Goal: Task Accomplishment & Management: Manage account settings

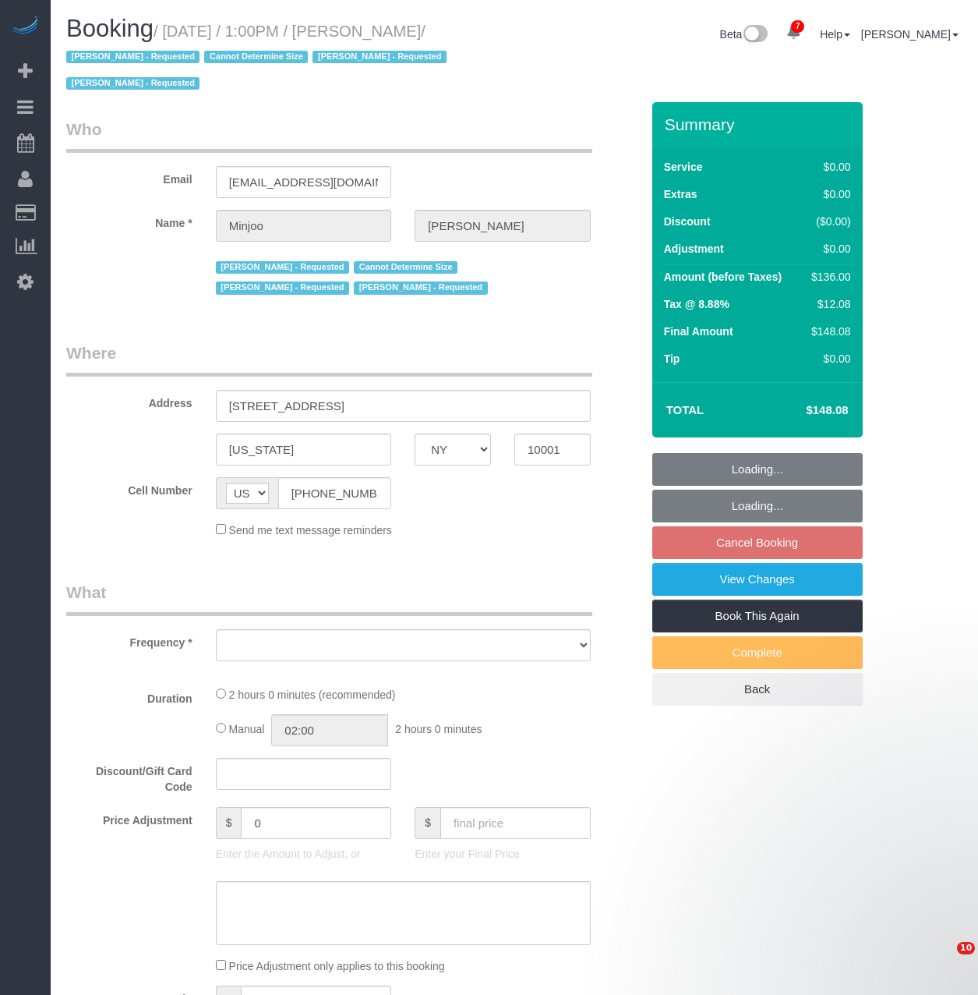
select select "NY"
select select "number:89"
select select "number:90"
select select "number:15"
select select "number:5"
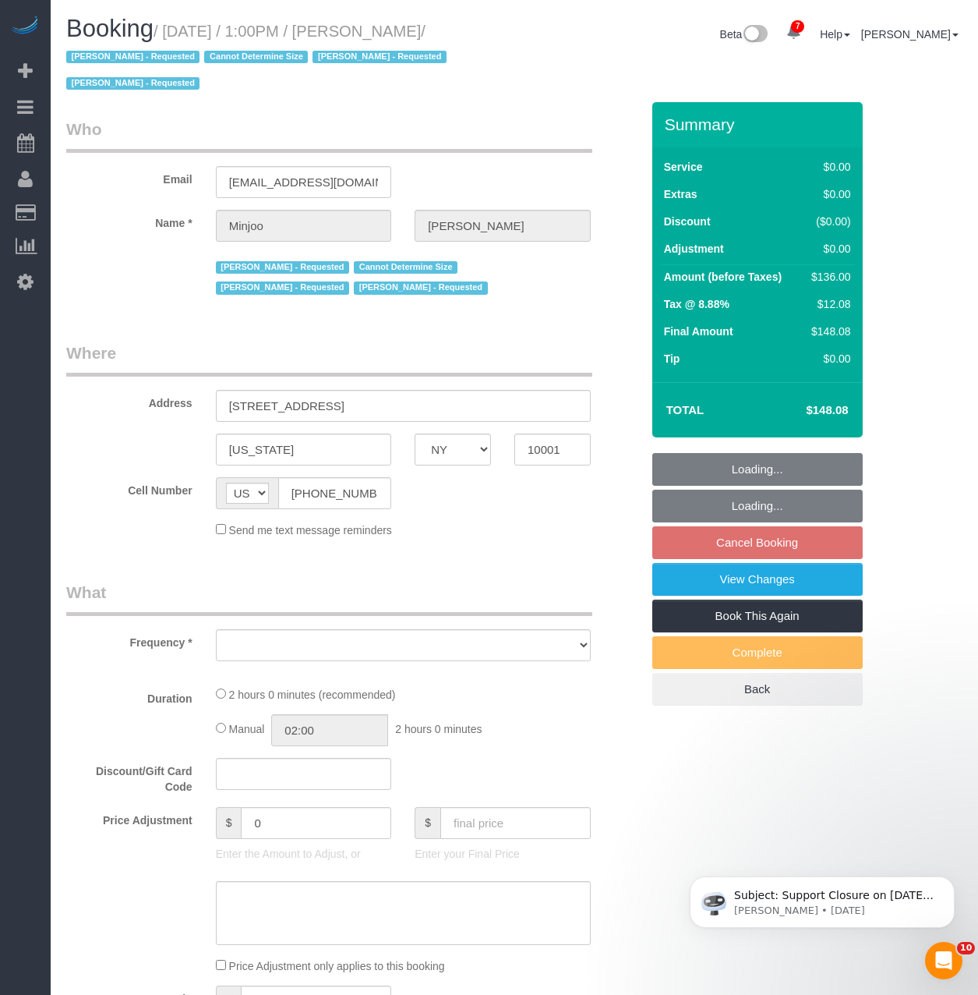
select select "object:834"
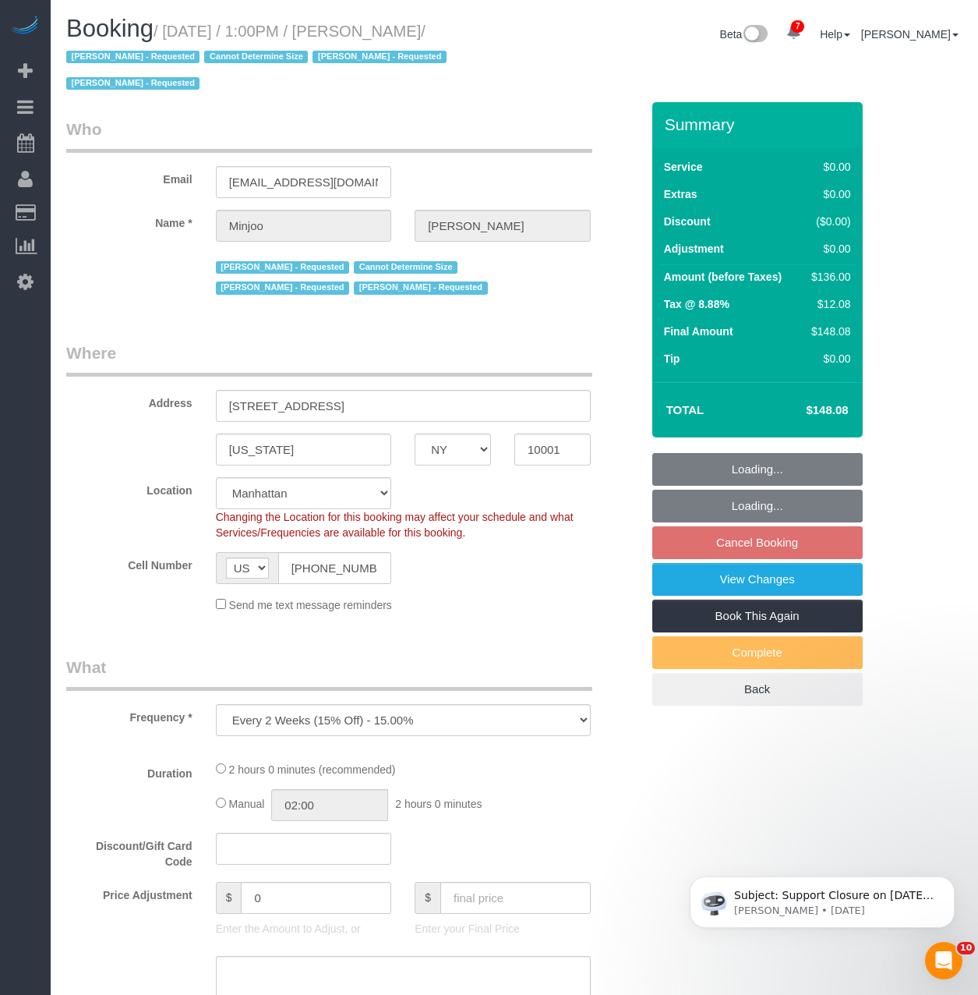
select select "string:stripe-pm_1S195S4VGloSiKo7MwvOt8Nb"
select select "1"
select select "spot6"
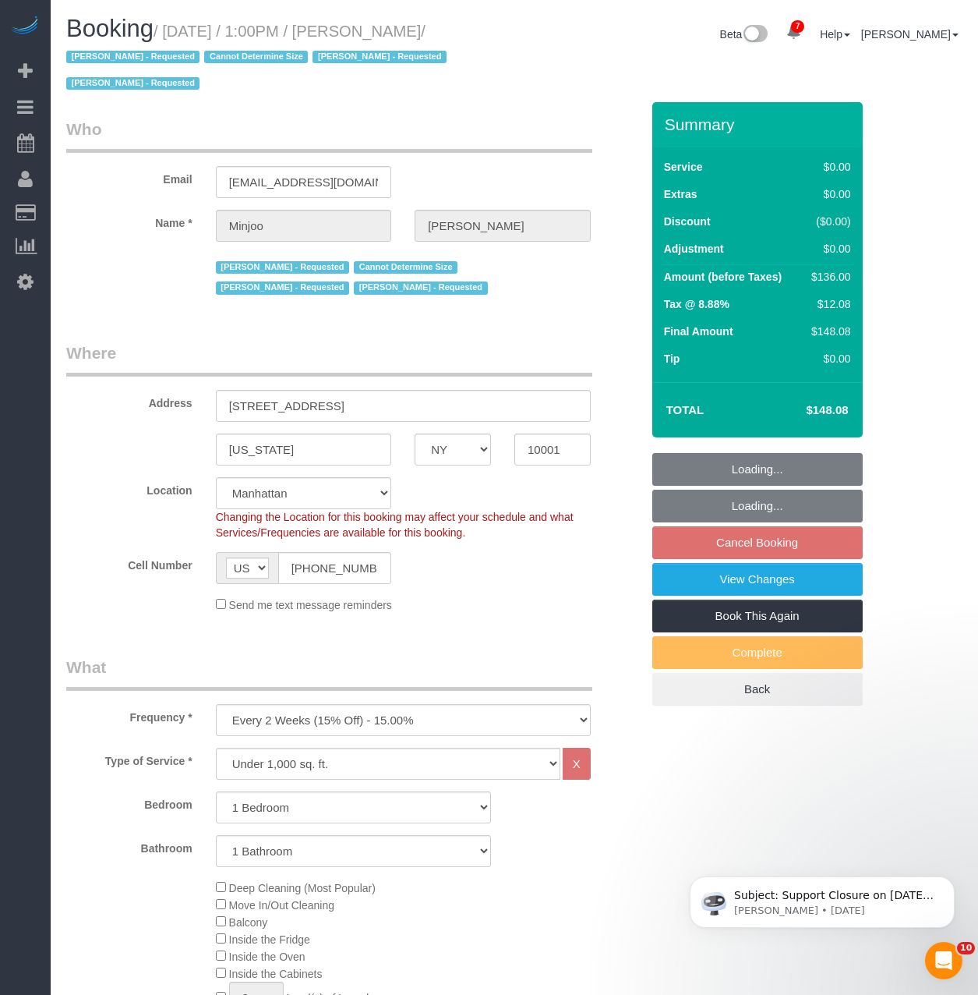
select select "object:1339"
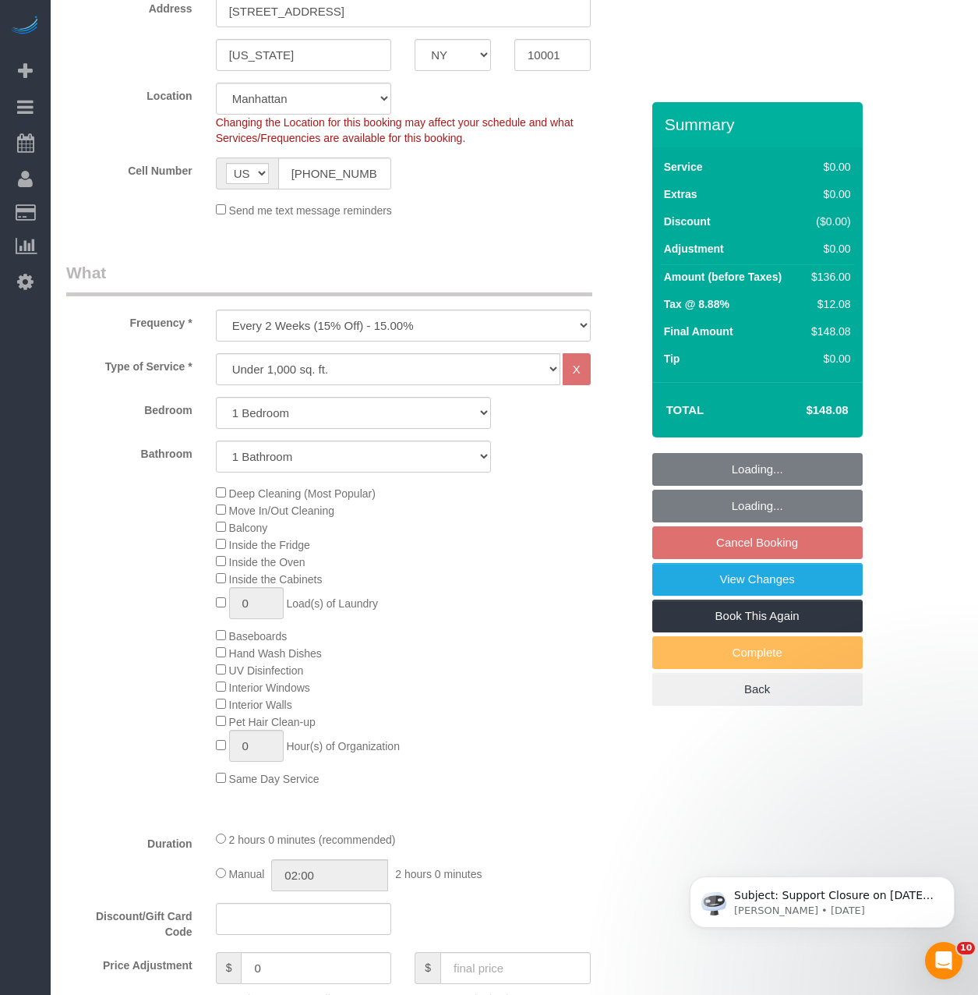
select select "1"
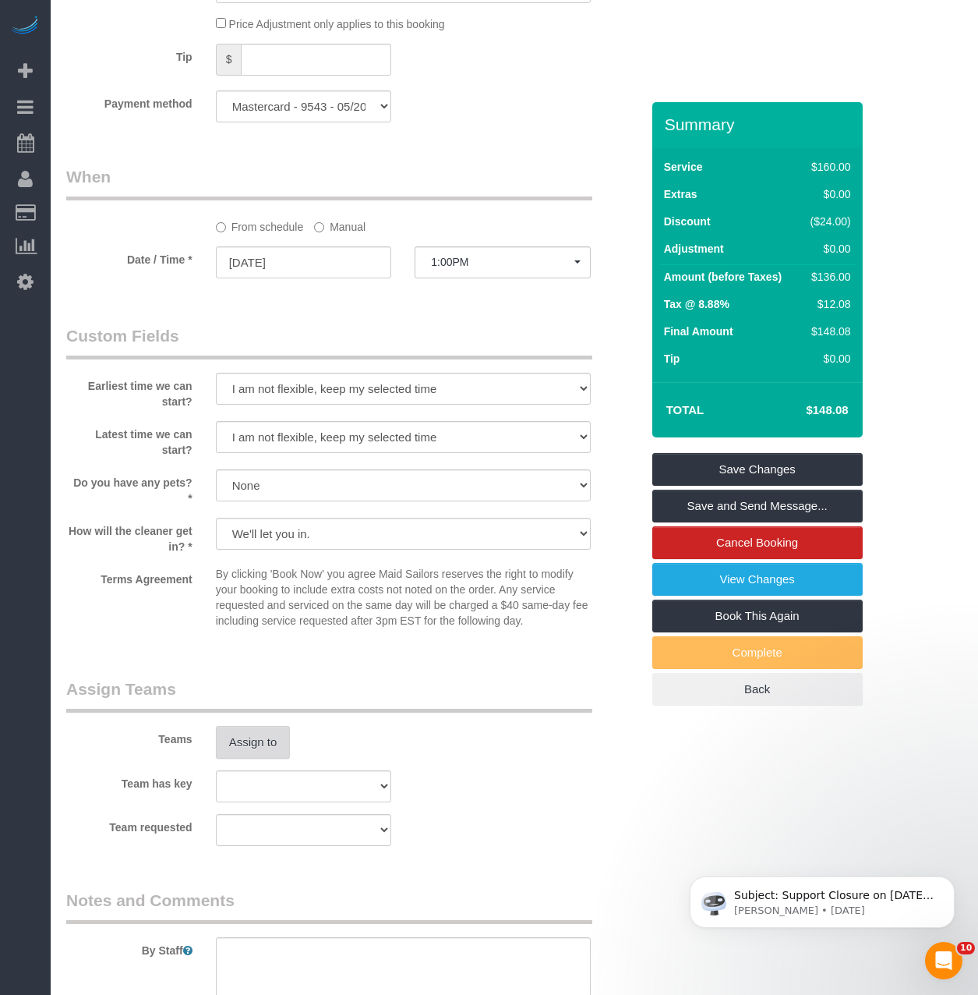
click at [280, 735] on button "Assign to" at bounding box center [253, 742] width 75 height 33
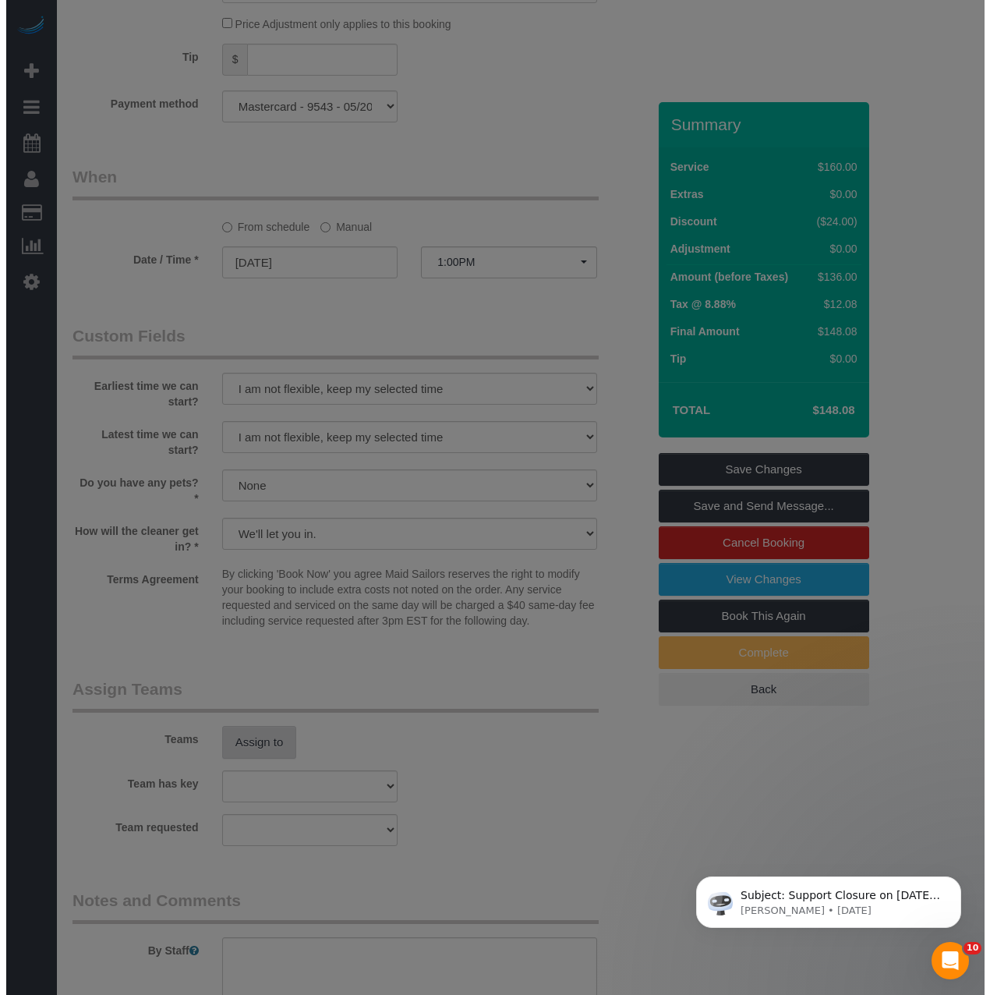
scroll to position [1477, 0]
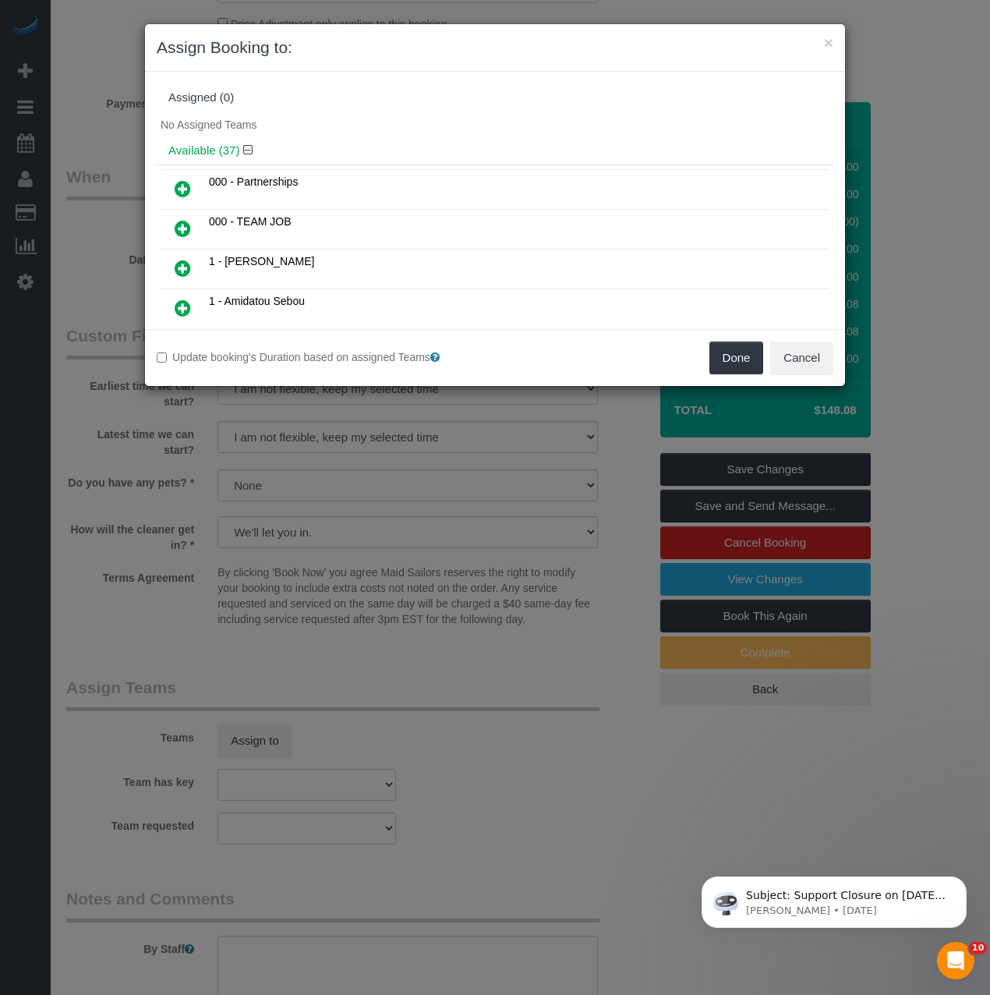
click at [186, 271] on icon at bounding box center [183, 268] width 16 height 19
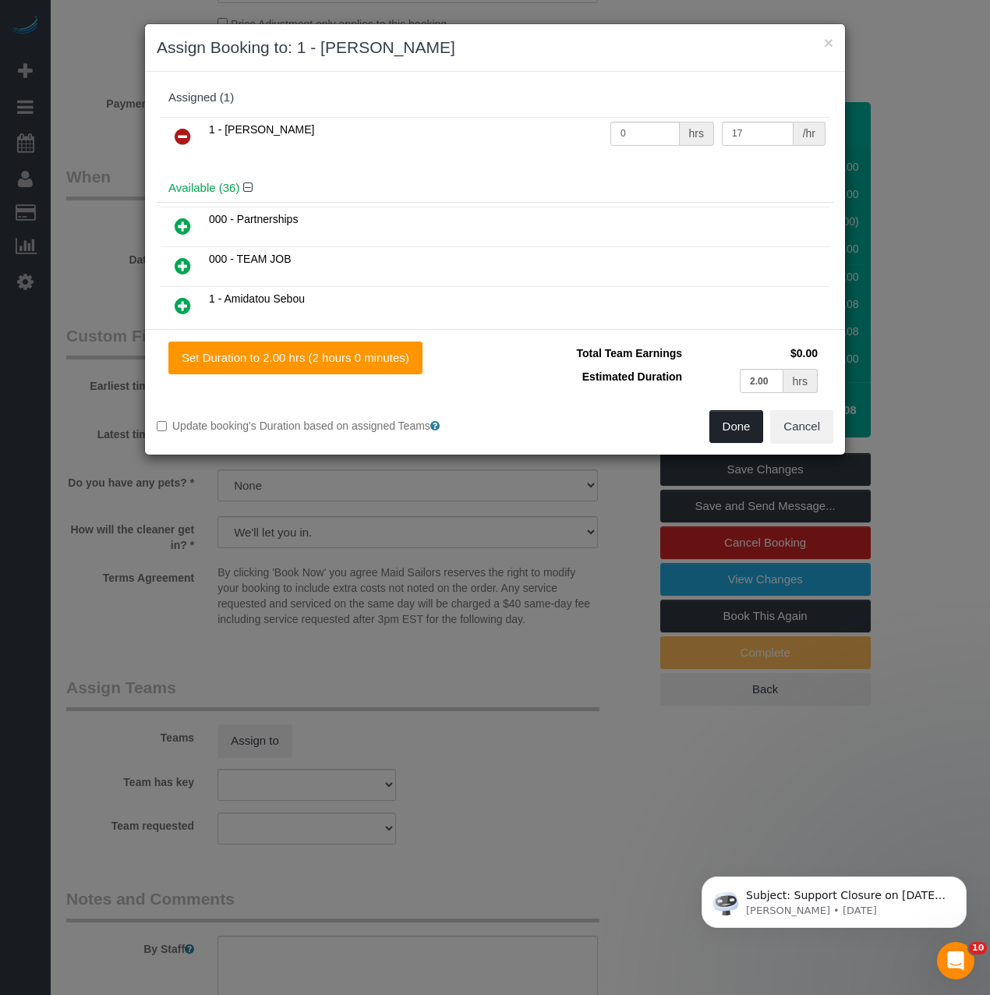
click at [731, 421] on button "Done" at bounding box center [736, 426] width 55 height 33
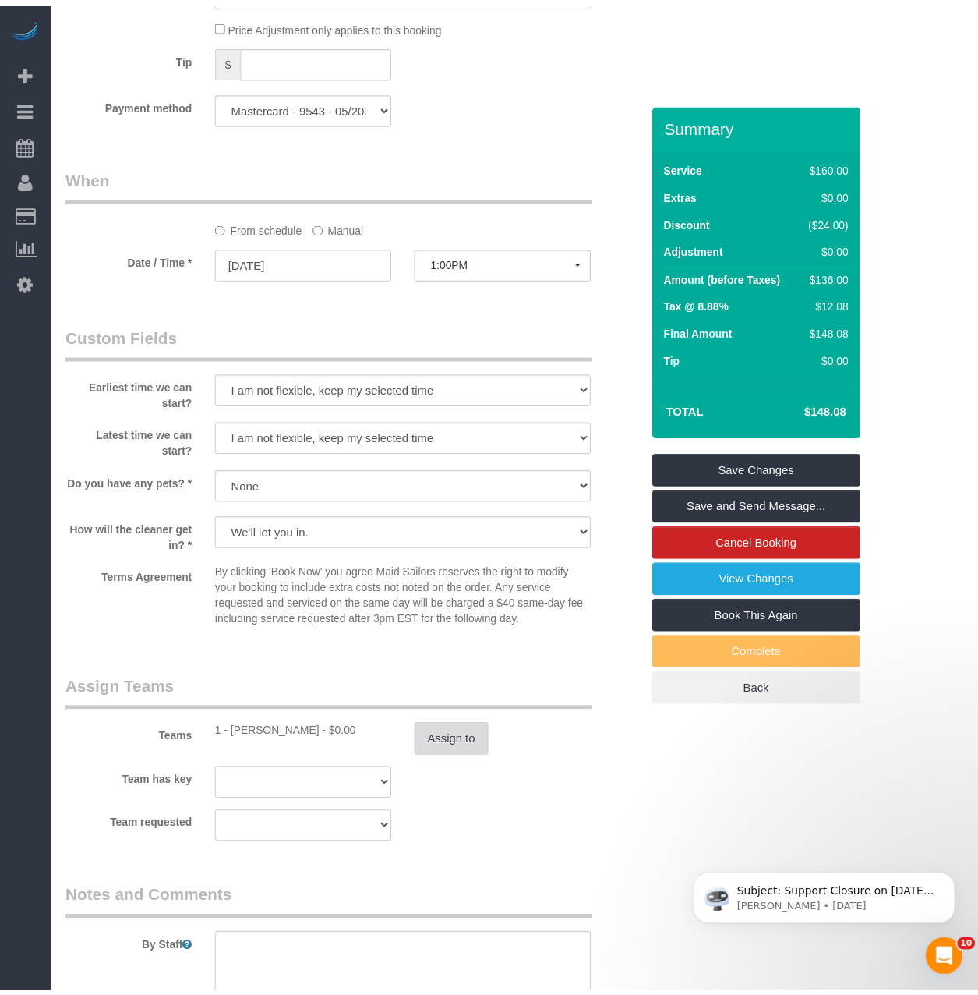
scroll to position [1481, 0]
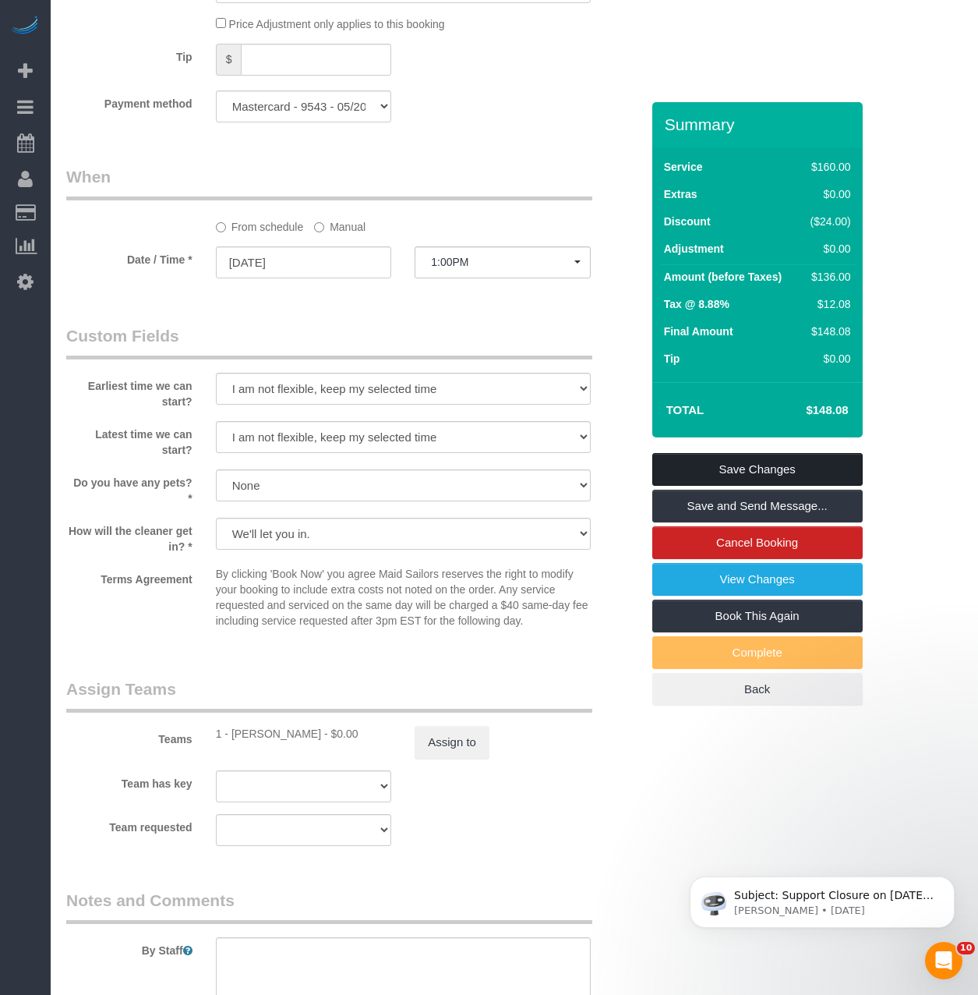
click at [736, 458] on link "Save Changes" at bounding box center [758, 469] width 211 height 33
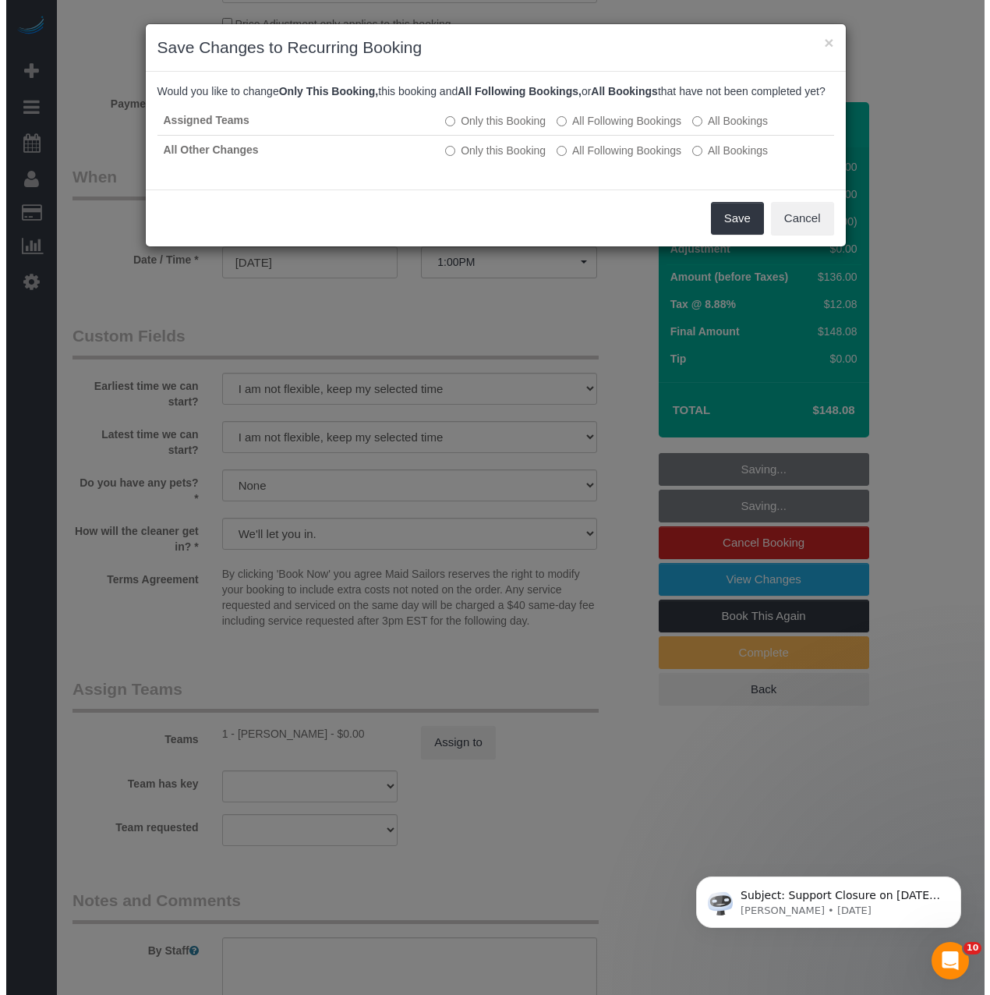
scroll to position [1477, 0]
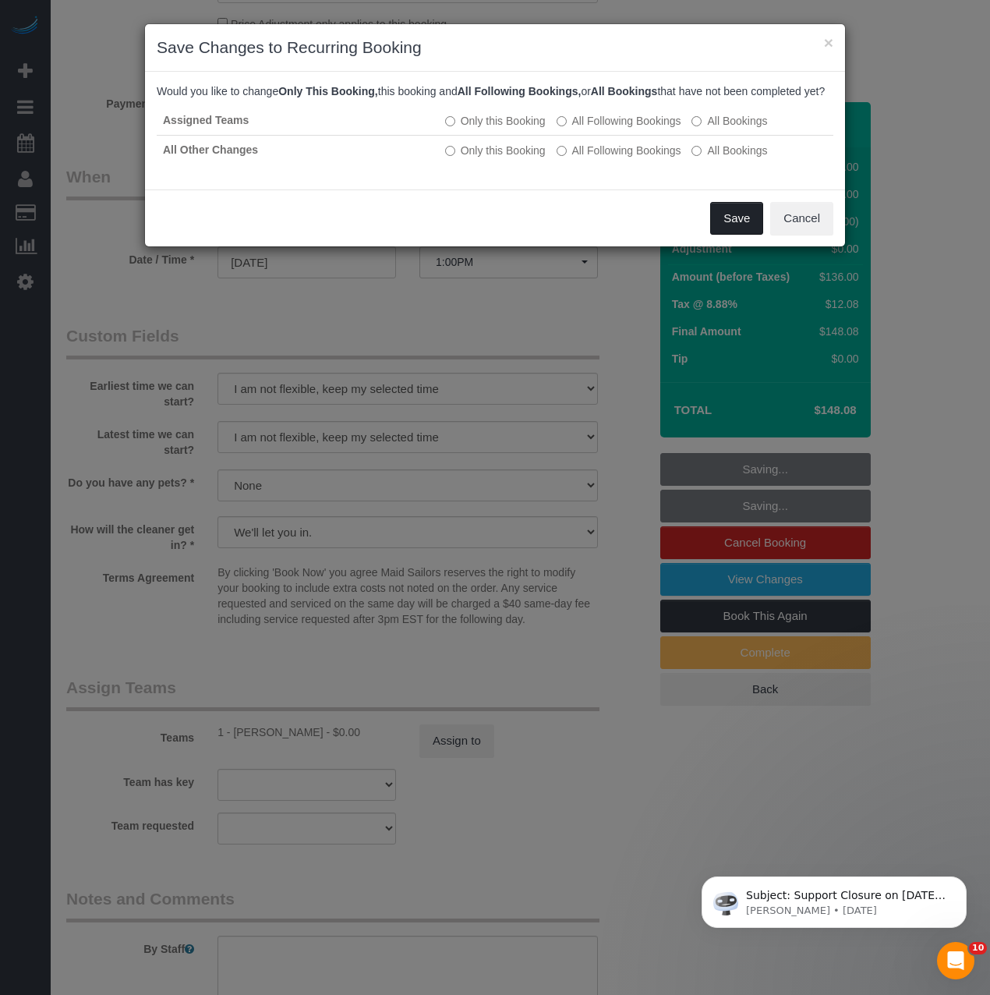
click at [735, 235] on button "Save" at bounding box center [736, 218] width 53 height 33
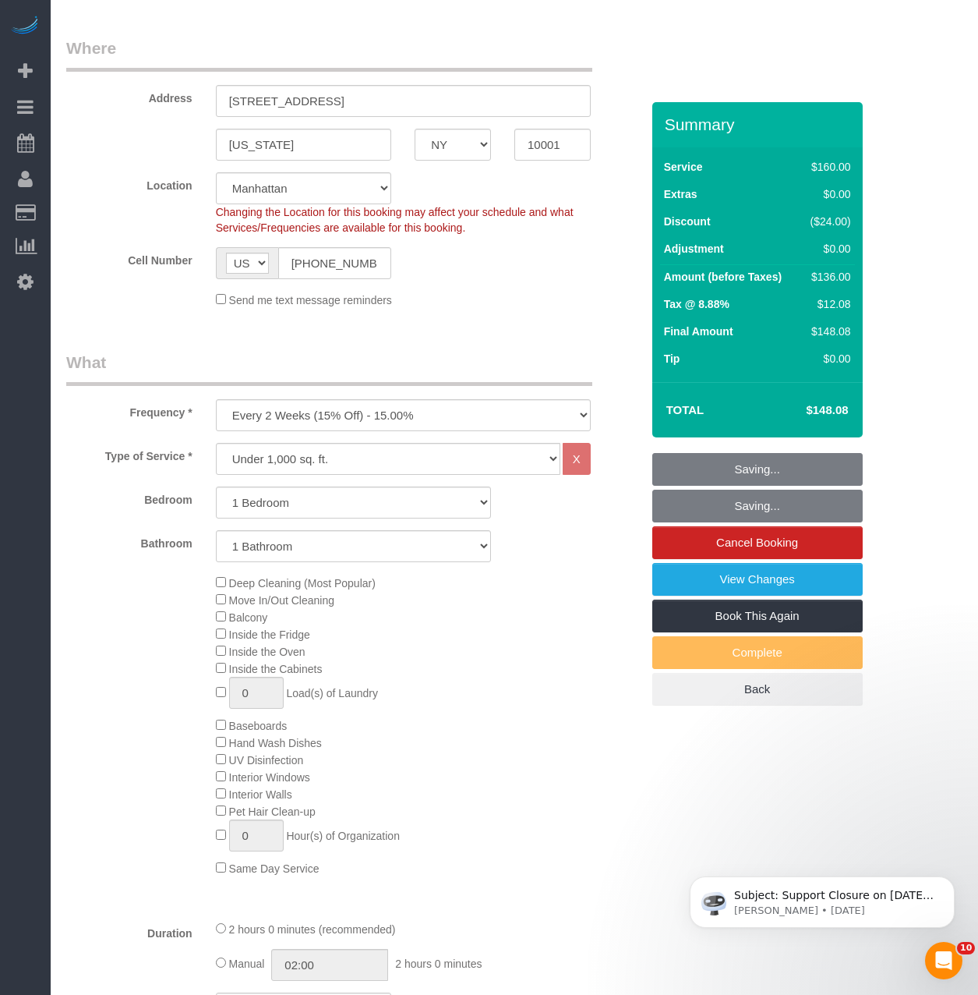
scroll to position [234, 0]
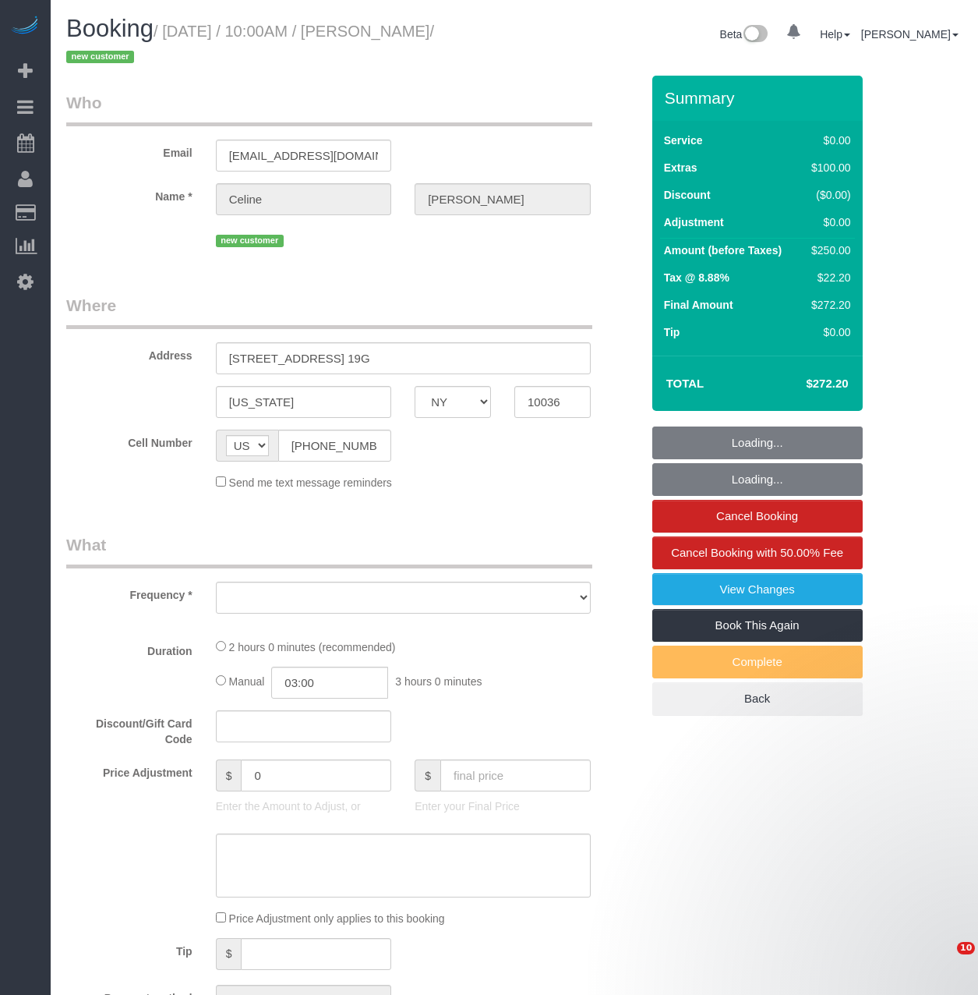
select select "NY"
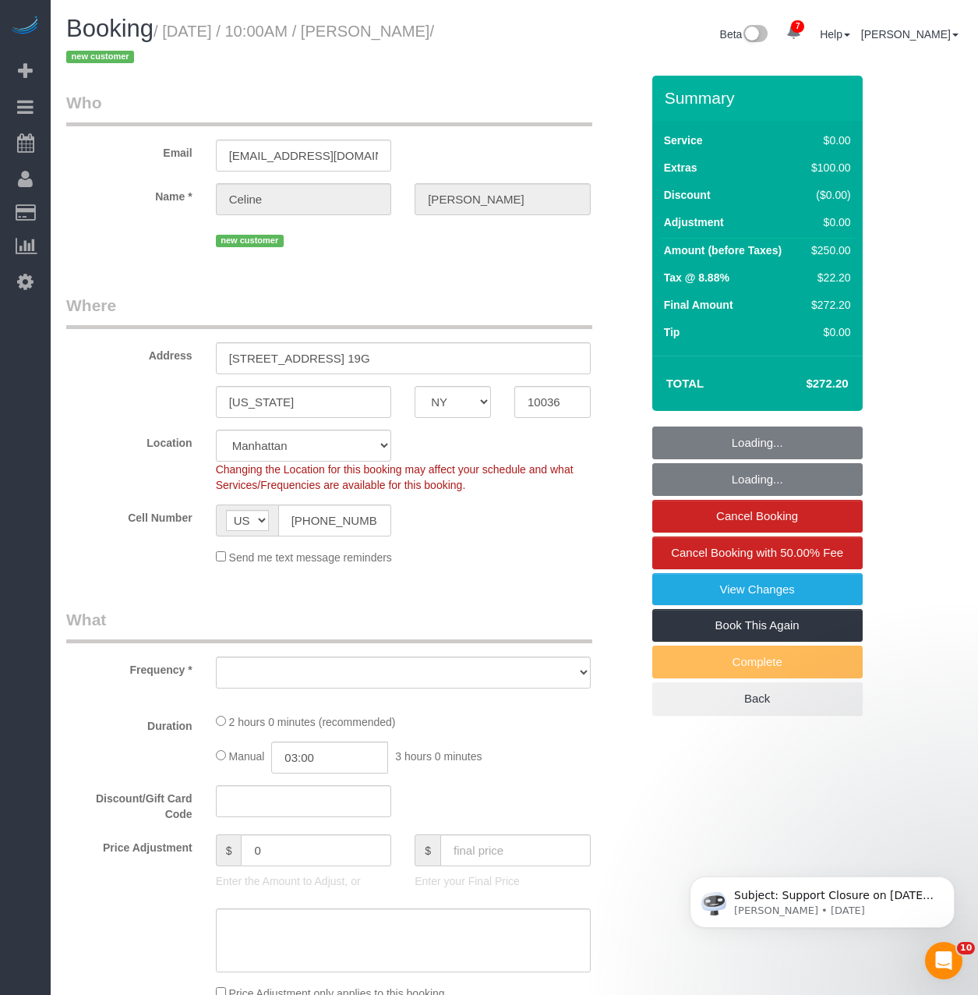
select select "object:689"
select select "string:stripe-pm_1S1aFe4VGloSiKo74KwTWdiO"
select select "object:1339"
select select "spot1"
select select "number:89"
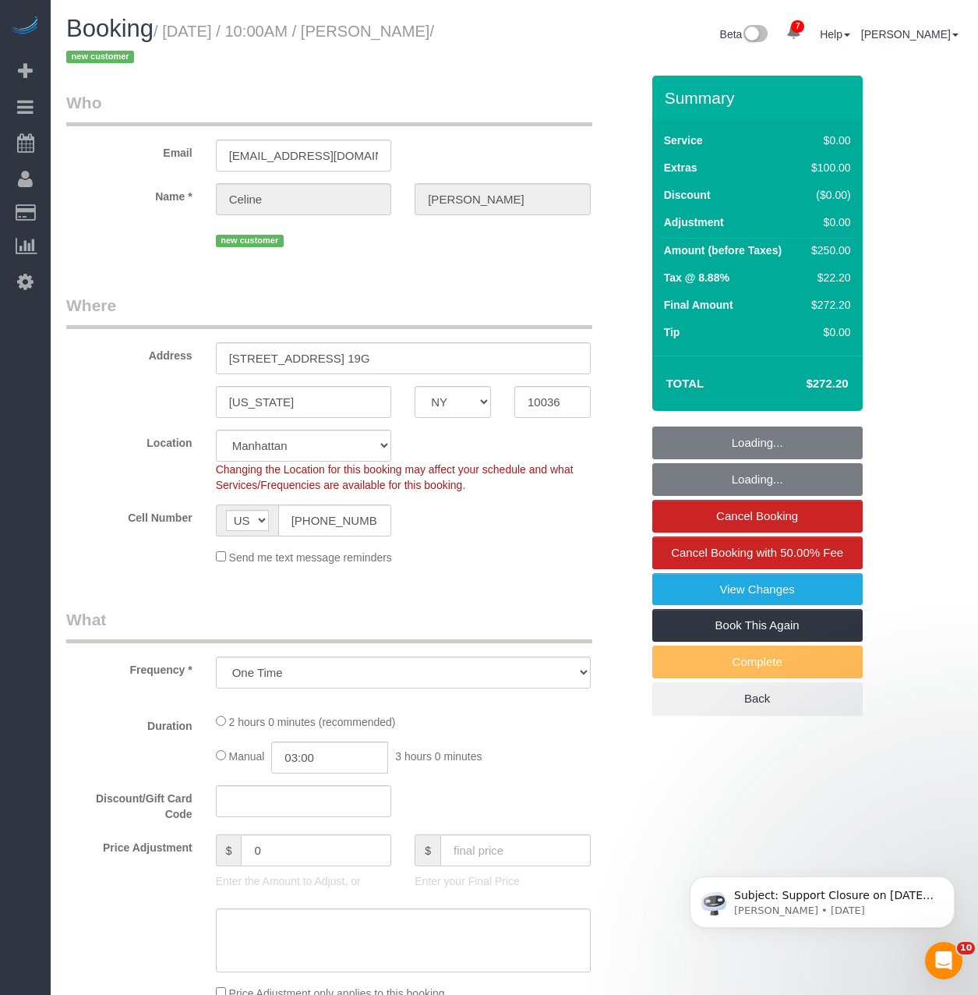
select select "number:90"
select select "number:15"
select select "number:5"
